Goal: Information Seeking & Learning: Find specific fact

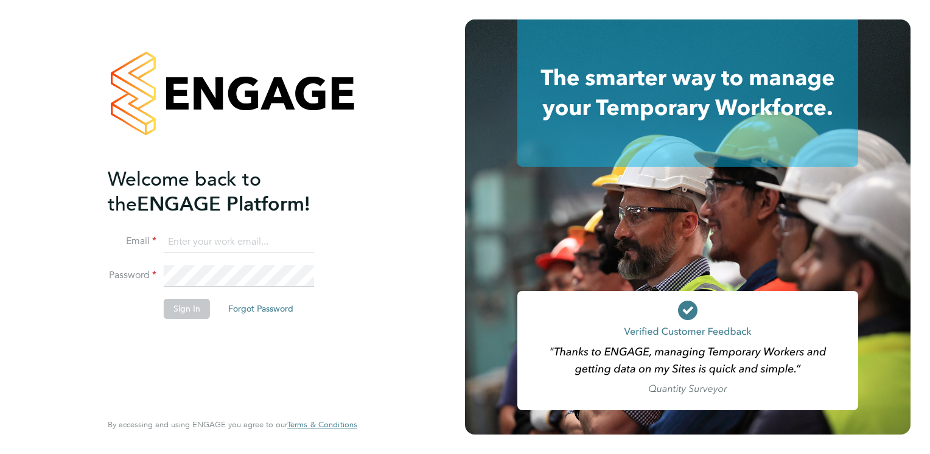
type input "connor.campbell@vgcgroup.co.uk"
click at [195, 307] on button "Sign In" at bounding box center [187, 308] width 46 height 19
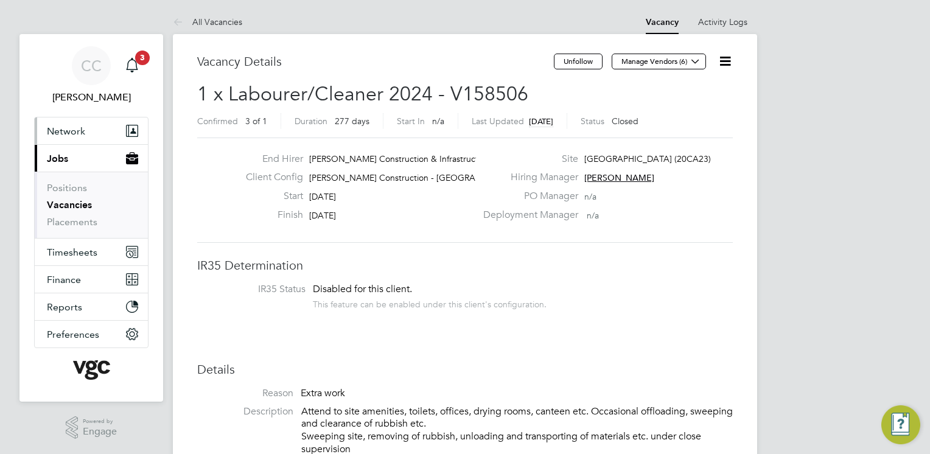
click at [80, 136] on span "Network" at bounding box center [66, 131] width 38 height 12
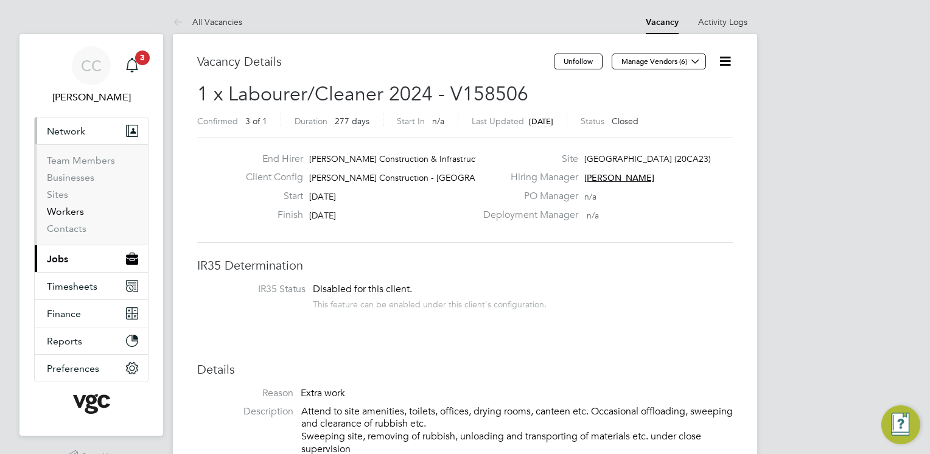
click at [67, 210] on link "Workers" at bounding box center [65, 212] width 37 height 12
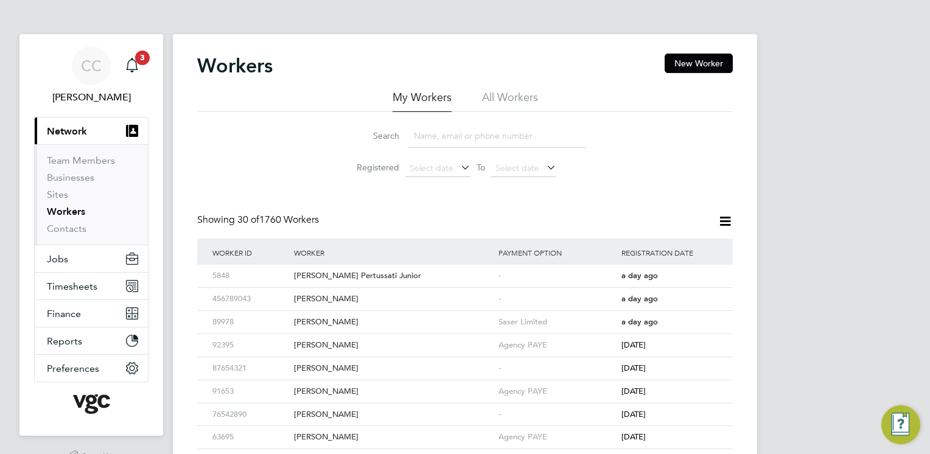
click at [449, 134] on input at bounding box center [497, 136] width 178 height 24
click at [520, 101] on li "All Workers" at bounding box center [510, 101] width 56 height 22
click at [438, 135] on input at bounding box center [497, 136] width 178 height 24
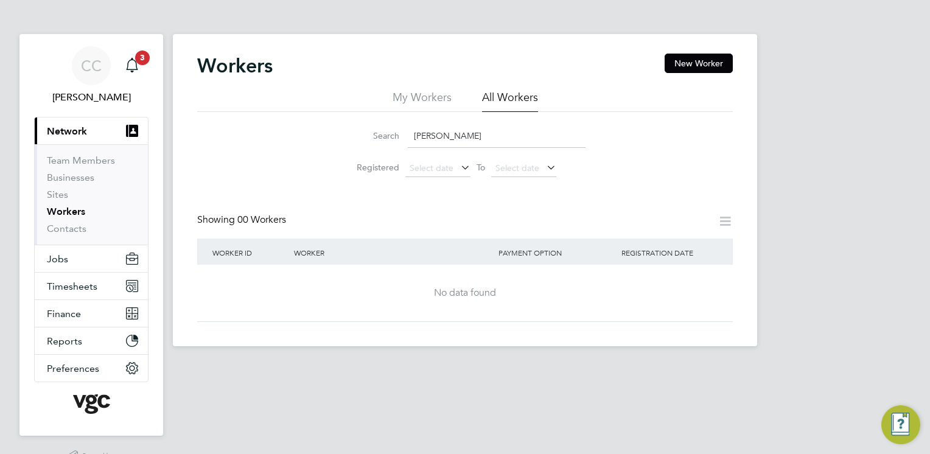
click at [451, 135] on input "Lindsey" at bounding box center [497, 136] width 178 height 24
click at [435, 89] on div "Workers New Worker" at bounding box center [465, 72] width 536 height 37
click at [419, 99] on li "My Workers" at bounding box center [422, 101] width 59 height 22
drag, startPoint x: 483, startPoint y: 135, endPoint x: 353, endPoint y: 147, distance: 130.2
click at [353, 147] on div "Search Lindsey Carson" at bounding box center [465, 136] width 241 height 24
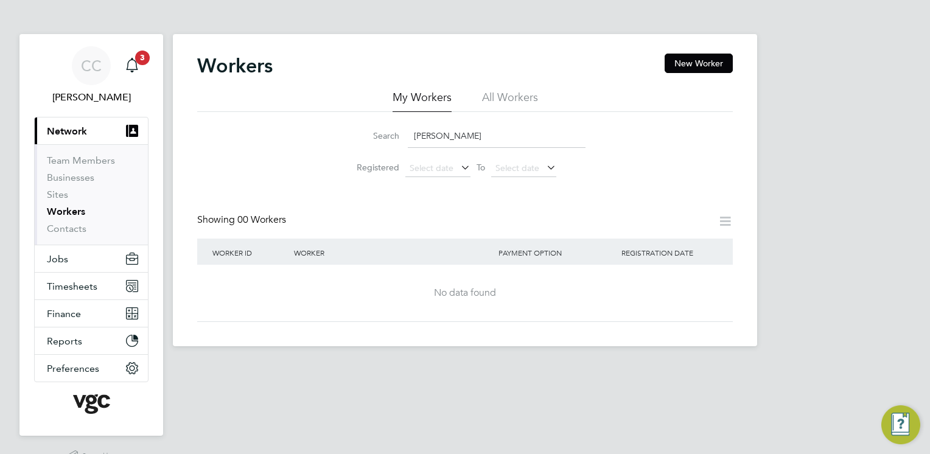
type input "Carson"
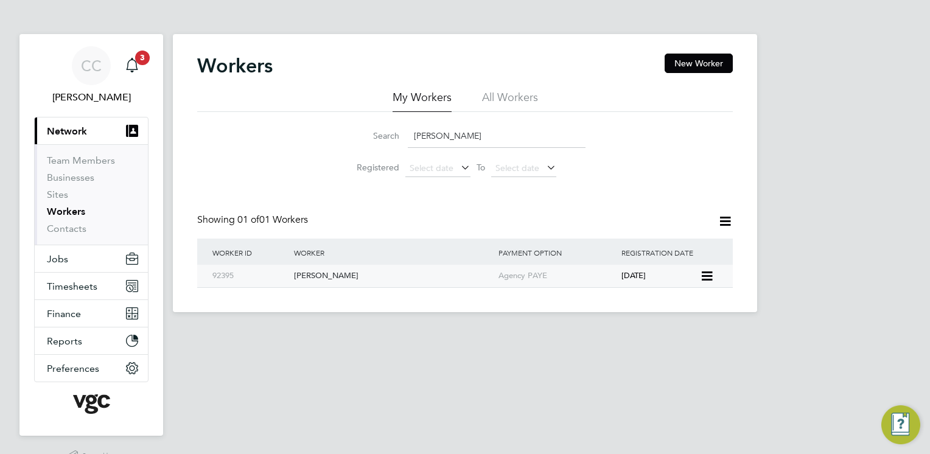
click at [318, 274] on div "[PERSON_NAME]" at bounding box center [393, 276] width 205 height 23
click at [127, 61] on icon "Main navigation" at bounding box center [132, 65] width 15 height 15
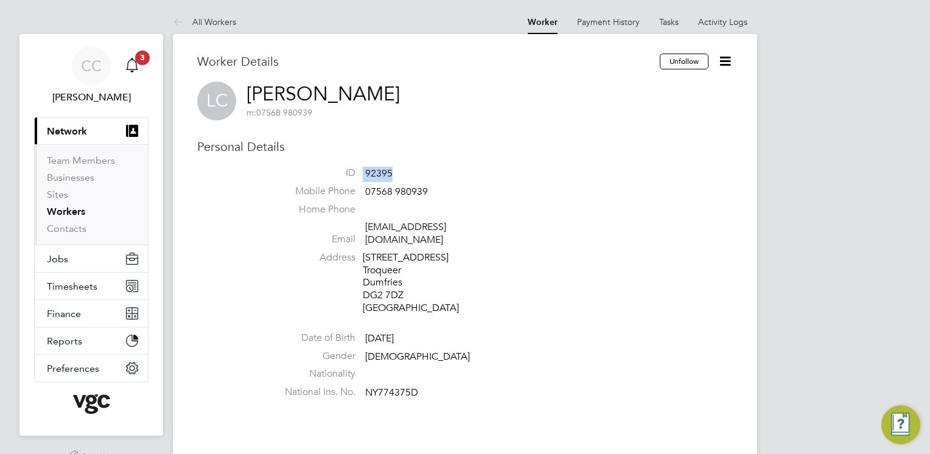
drag, startPoint x: 394, startPoint y: 170, endPoint x: 362, endPoint y: 170, distance: 32.9
click at [362, 170] on li "ID 92395" at bounding box center [501, 176] width 463 height 18
drag, startPoint x: 364, startPoint y: 171, endPoint x: 375, endPoint y: 172, distance: 11.0
click at [374, 173] on span "92395" at bounding box center [378, 173] width 27 height 12
click at [394, 173] on li "ID 92395" at bounding box center [501, 176] width 463 height 18
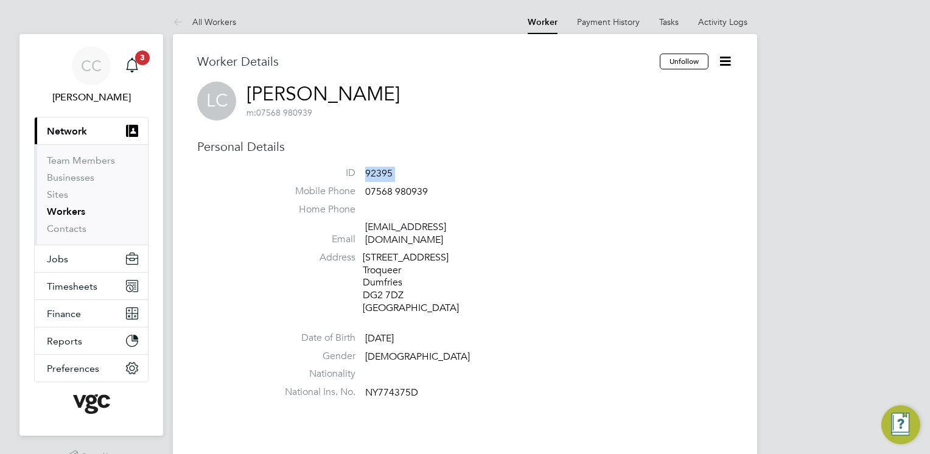
drag, startPoint x: 388, startPoint y: 174, endPoint x: 371, endPoint y: 174, distance: 17.0
click at [371, 174] on li "ID 92395" at bounding box center [501, 176] width 463 height 18
click at [375, 175] on span "92395" at bounding box center [378, 173] width 27 height 12
click at [368, 172] on span "92395" at bounding box center [378, 173] width 27 height 12
drag, startPoint x: 365, startPoint y: 172, endPoint x: 391, endPoint y: 175, distance: 26.4
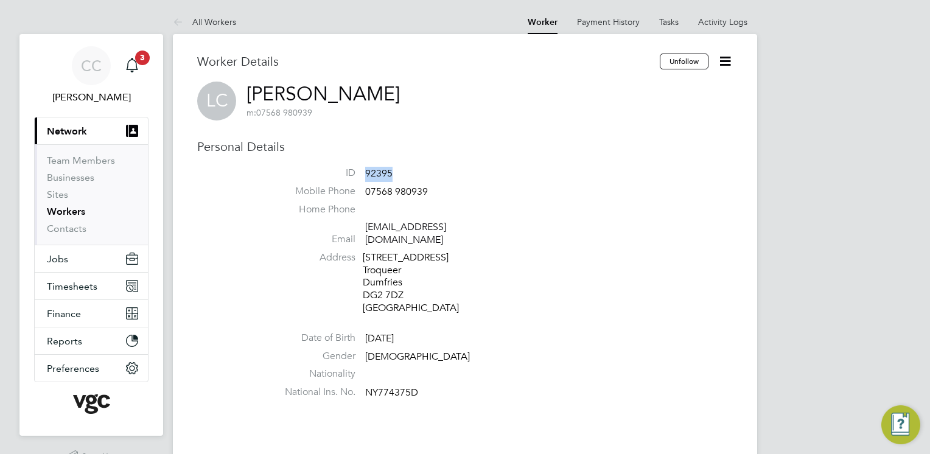
click at [391, 175] on span "92395" at bounding box center [378, 173] width 27 height 12
copy span "92395"
click at [390, 174] on span "92395" at bounding box center [378, 173] width 27 height 12
drag, startPoint x: 394, startPoint y: 172, endPoint x: 358, endPoint y: 174, distance: 36.0
click at [358, 174] on li "ID 92395" at bounding box center [501, 176] width 463 height 18
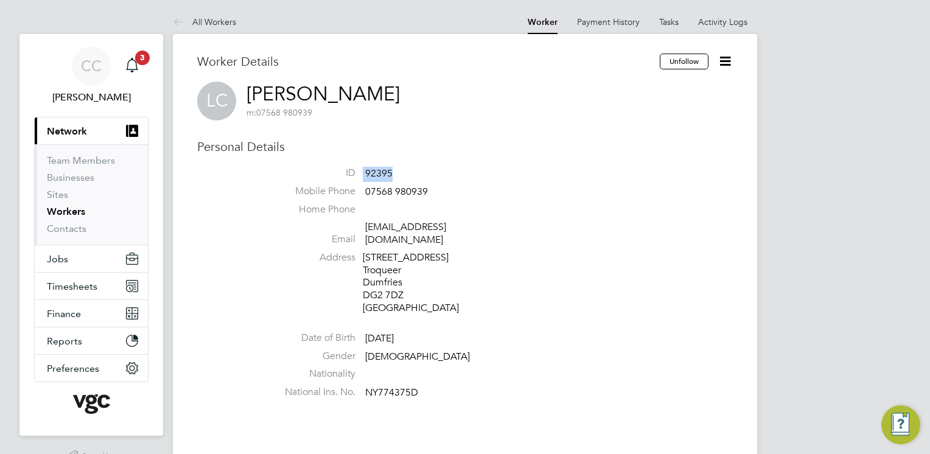
drag, startPoint x: 358, startPoint y: 174, endPoint x: 374, endPoint y: 173, distance: 16.5
click at [374, 173] on span "92395" at bounding box center [378, 173] width 27 height 12
click at [384, 173] on span "92395" at bounding box center [378, 173] width 27 height 12
drag, startPoint x: 393, startPoint y: 170, endPoint x: 363, endPoint y: 167, distance: 30.6
click at [363, 167] on li "ID 92395" at bounding box center [501, 176] width 463 height 18
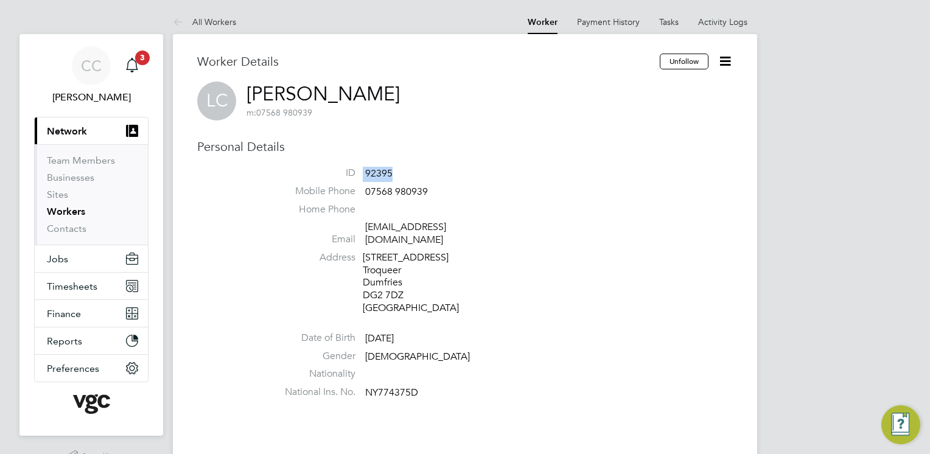
drag, startPoint x: 363, startPoint y: 167, endPoint x: 377, endPoint y: 170, distance: 14.9
click at [377, 170] on span "92395" at bounding box center [378, 173] width 27 height 12
click at [391, 174] on span "92395" at bounding box center [378, 173] width 27 height 12
click at [394, 175] on li "ID 92395" at bounding box center [501, 176] width 463 height 18
drag, startPoint x: 394, startPoint y: 175, endPoint x: 359, endPoint y: 169, distance: 36.3
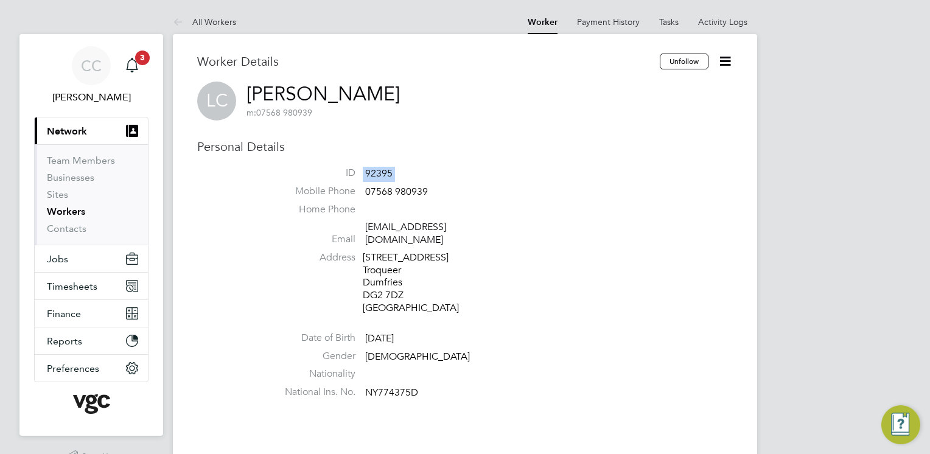
click at [359, 169] on li "ID 92395" at bounding box center [501, 176] width 463 height 18
drag, startPoint x: 359, startPoint y: 169, endPoint x: 414, endPoint y: 174, distance: 55.0
click at [413, 175] on li "ID 92395" at bounding box center [501, 176] width 463 height 18
click at [426, 174] on li "ID 92395" at bounding box center [501, 176] width 463 height 18
drag, startPoint x: 413, startPoint y: 176, endPoint x: 421, endPoint y: 177, distance: 7.9
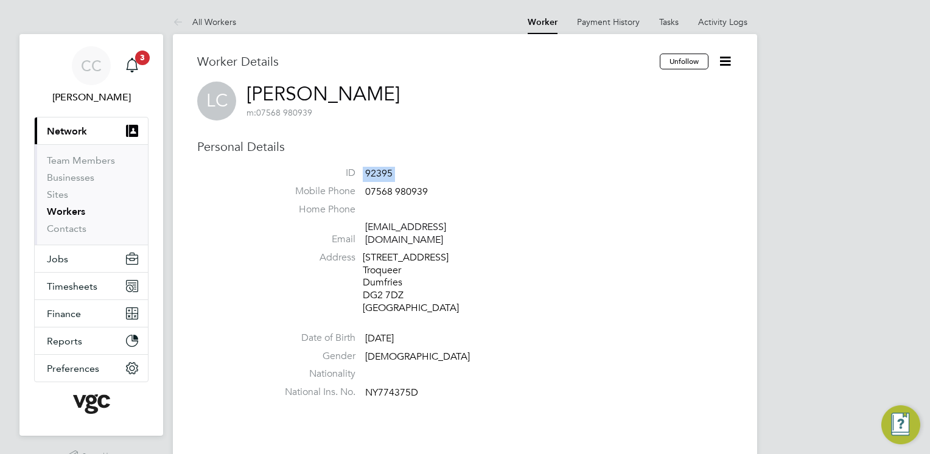
click at [413, 176] on li "ID 92395" at bounding box center [501, 176] width 463 height 18
click at [424, 177] on li "ID 92395" at bounding box center [501, 176] width 463 height 18
click at [532, 230] on li "Email [EMAIL_ADDRESS][DOMAIN_NAME]" at bounding box center [501, 236] width 463 height 30
click at [131, 68] on icon "Main navigation" at bounding box center [132, 65] width 15 height 15
